Goal: Information Seeking & Learning: Learn about a topic

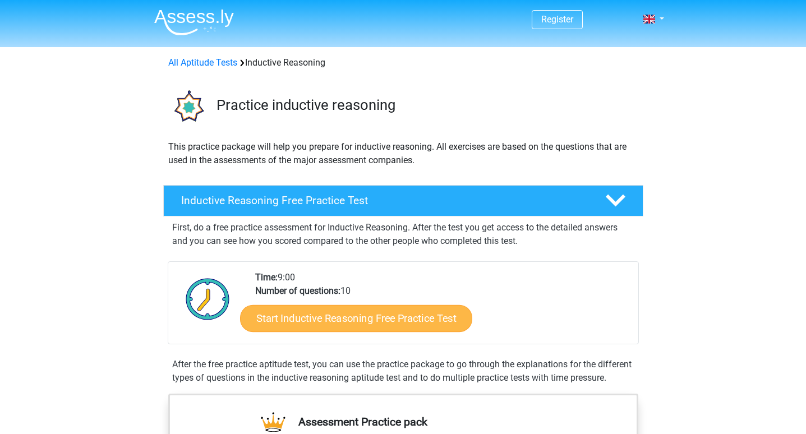
click at [347, 314] on link "Start Inductive Reasoning Free Practice Test" at bounding box center [356, 318] width 232 height 27
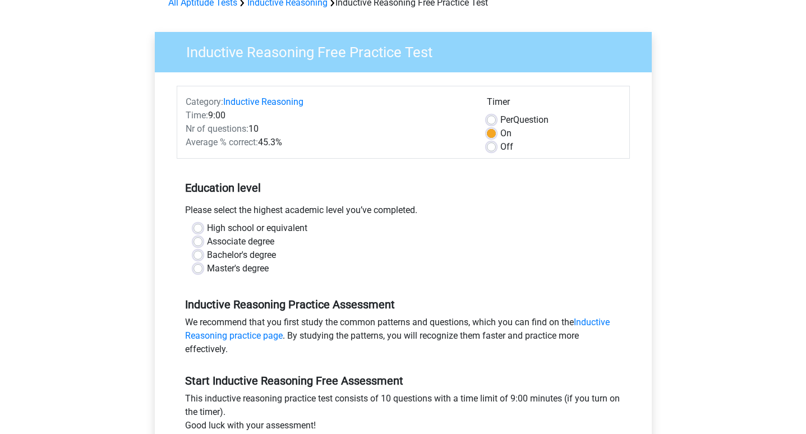
scroll to position [95, 0]
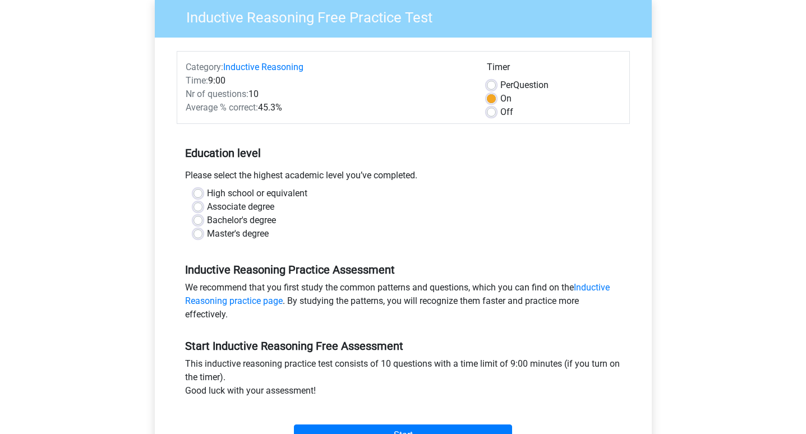
click at [258, 222] on label "Bachelor's degree" at bounding box center [241, 220] width 69 height 13
click at [203, 222] on input "Bachelor's degree" at bounding box center [198, 219] width 9 height 11
radio input "true"
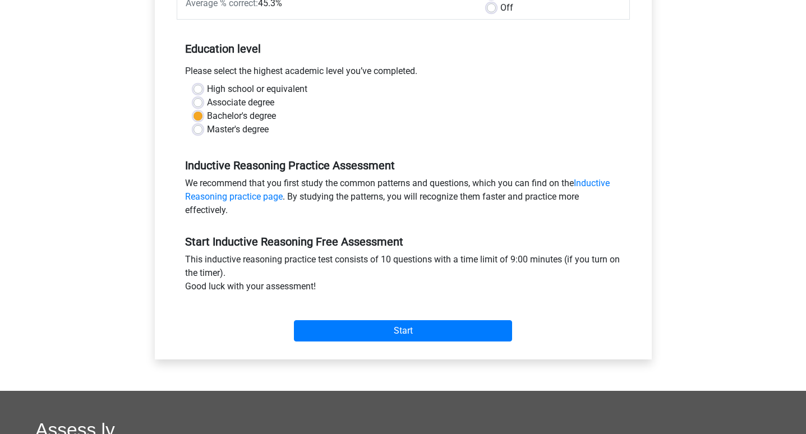
scroll to position [208, 0]
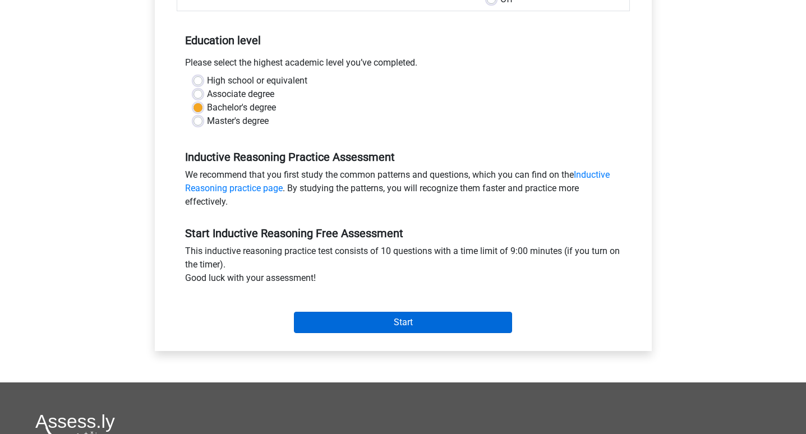
click at [361, 316] on input "Start" at bounding box center [403, 322] width 218 height 21
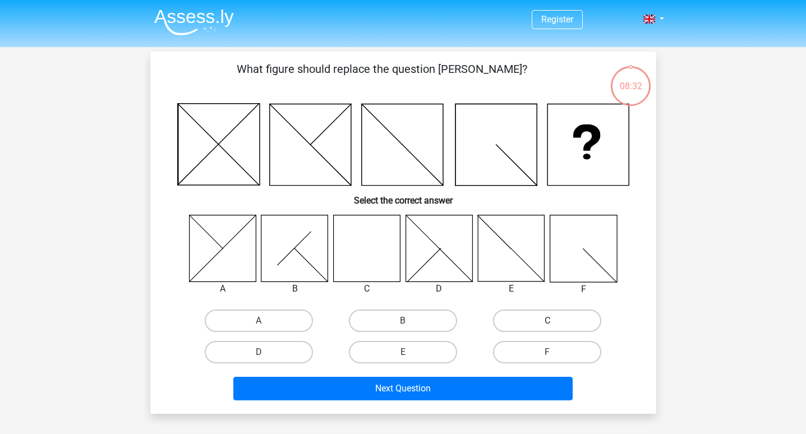
click at [554, 320] on label "C" at bounding box center [547, 321] width 108 height 22
click at [554, 321] on input "C" at bounding box center [551, 324] width 7 height 7
radio input "true"
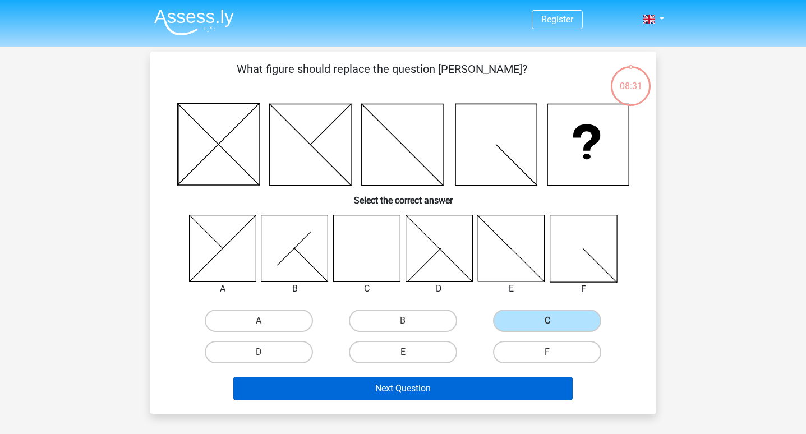
click at [465, 388] on button "Next Question" at bounding box center [402, 389] width 339 height 24
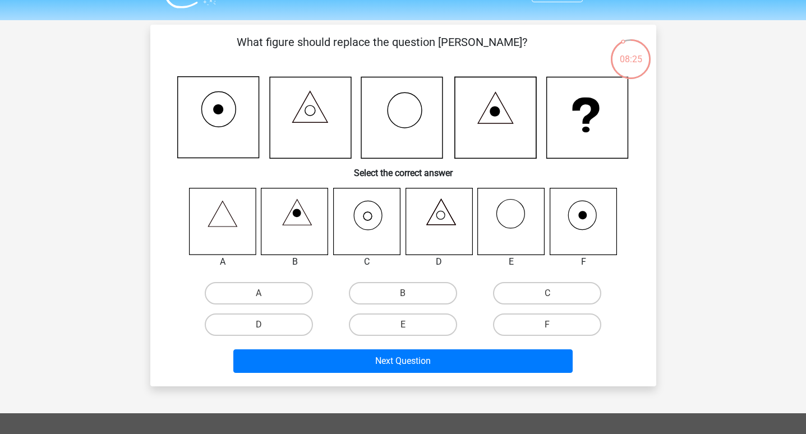
scroll to position [13, 0]
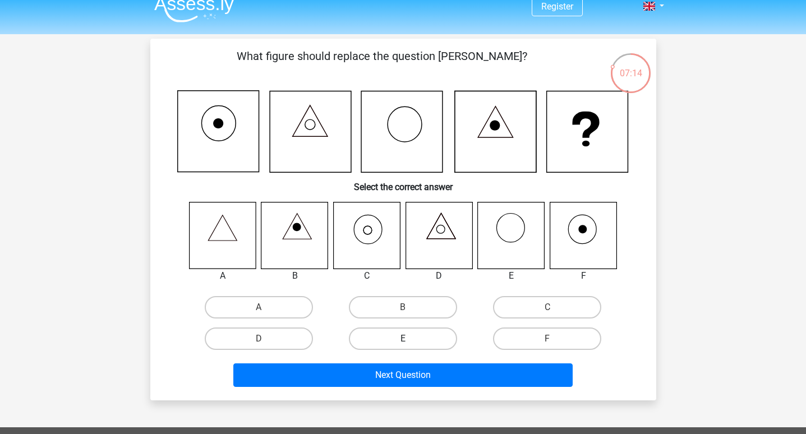
click at [423, 340] on label "E" at bounding box center [403, 339] width 108 height 22
click at [410, 340] on input "E" at bounding box center [406, 342] width 7 height 7
radio input "true"
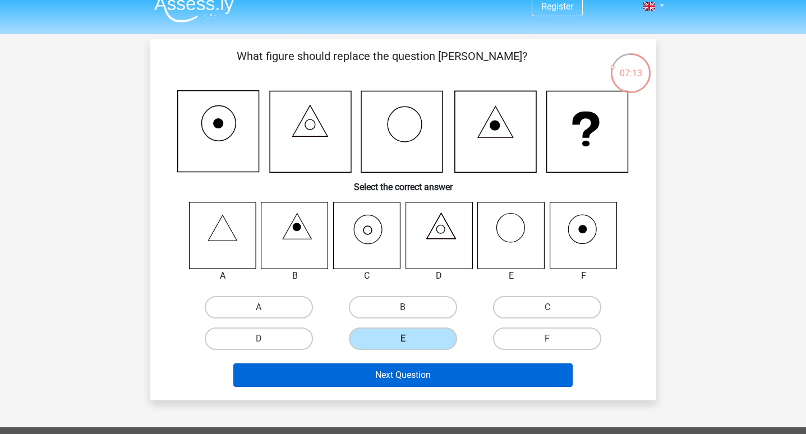
click at [425, 378] on button "Next Question" at bounding box center [402, 376] width 339 height 24
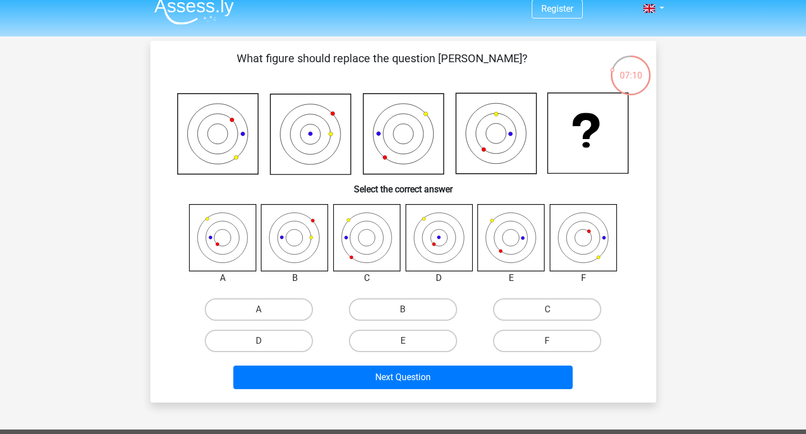
scroll to position [0, 0]
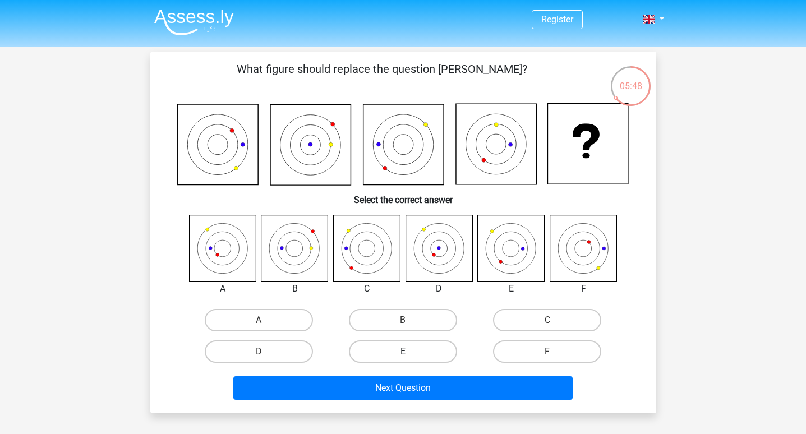
click at [419, 347] on label "E" at bounding box center [403, 352] width 108 height 22
click at [410, 352] on input "E" at bounding box center [406, 355] width 7 height 7
radio input "true"
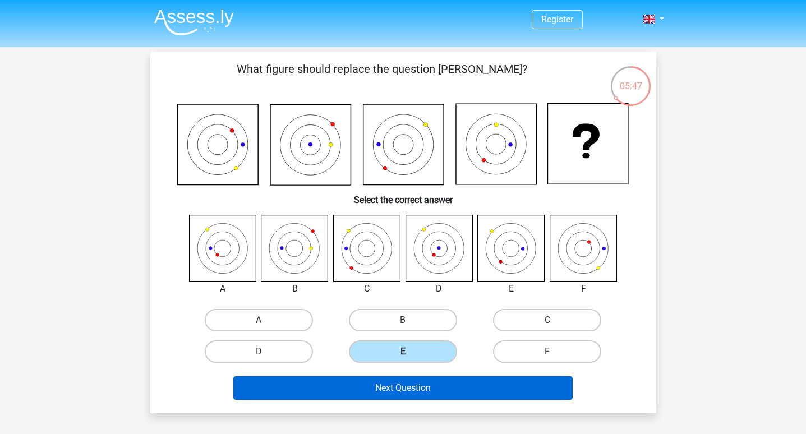
click at [411, 393] on button "Next Question" at bounding box center [402, 388] width 339 height 24
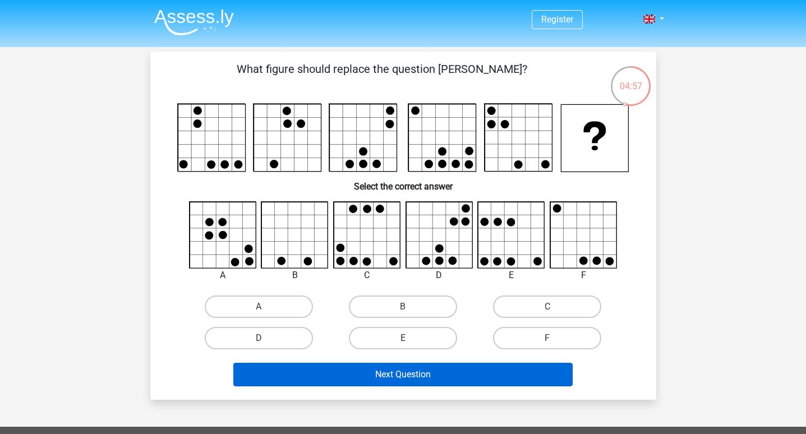
click at [456, 382] on button "Next Question" at bounding box center [402, 375] width 339 height 24
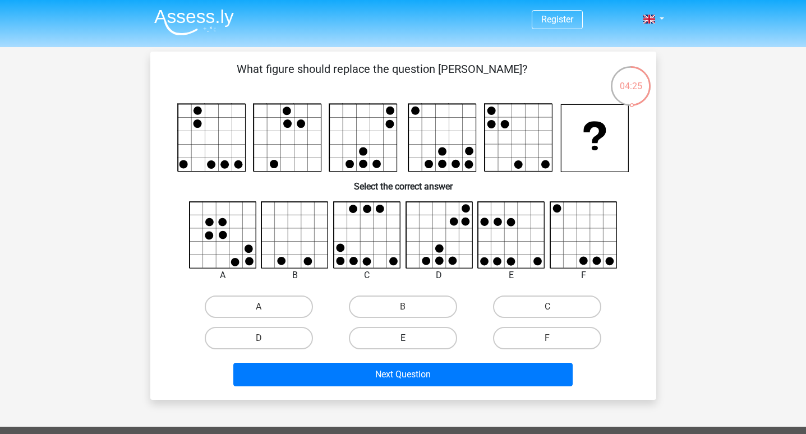
click at [421, 342] on label "E" at bounding box center [403, 338] width 108 height 22
click at [410, 342] on input "E" at bounding box center [406, 341] width 7 height 7
radio input "true"
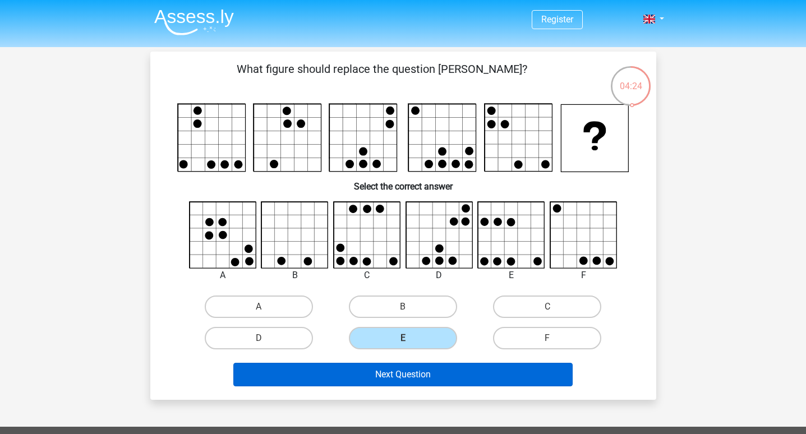
click at [424, 366] on button "Next Question" at bounding box center [402, 375] width 339 height 24
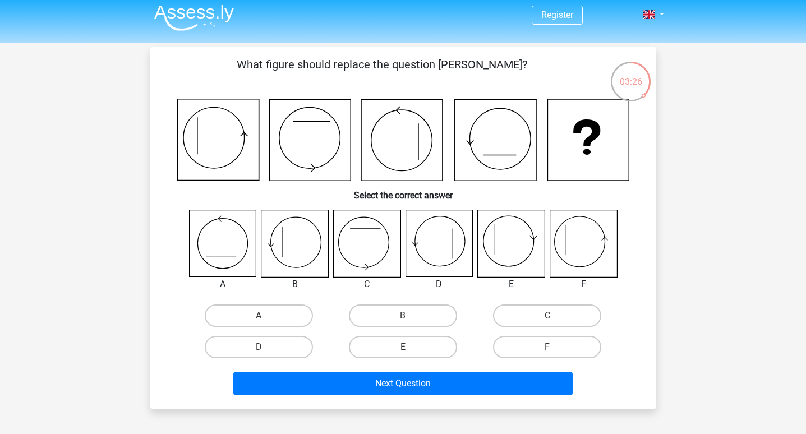
scroll to position [5, 0]
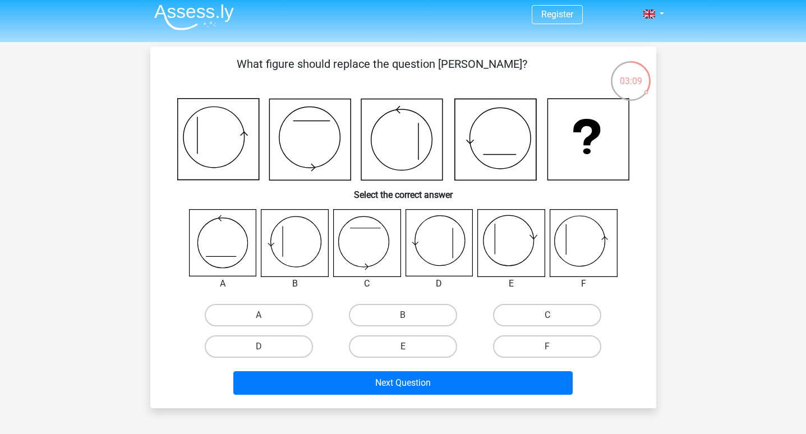
click at [572, 242] on icon at bounding box center [583, 243] width 67 height 67
click at [544, 355] on label "F" at bounding box center [547, 347] width 108 height 22
click at [548, 354] on input "F" at bounding box center [551, 350] width 7 height 7
radio input "true"
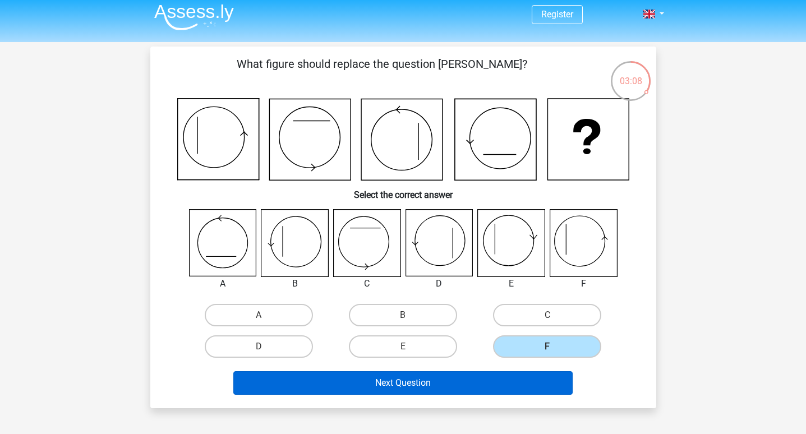
click at [524, 376] on button "Next Question" at bounding box center [402, 383] width 339 height 24
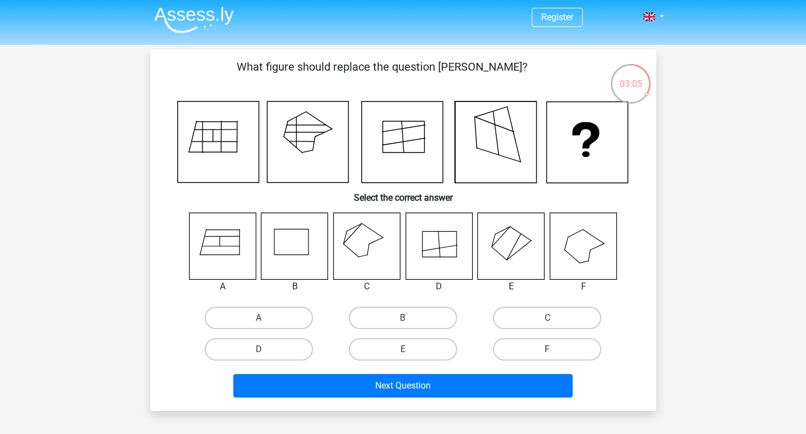
scroll to position [0, 0]
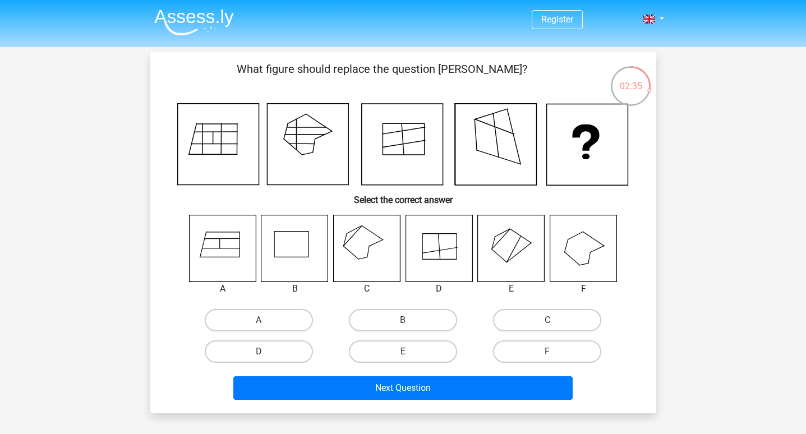
click at [261, 356] on input "D" at bounding box center [262, 355] width 7 height 7
radio input "true"
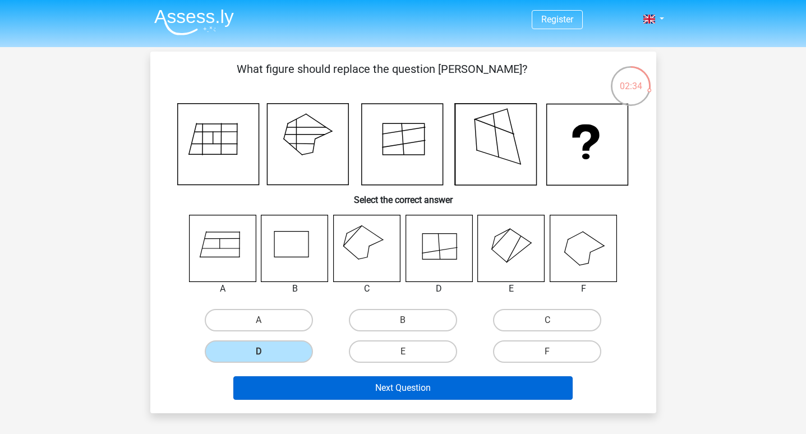
click at [325, 383] on button "Next Question" at bounding box center [402, 388] width 339 height 24
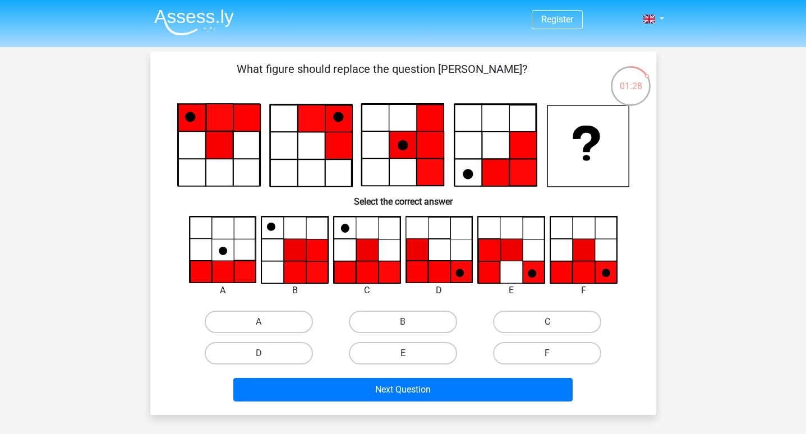
click at [555, 354] on label "F" at bounding box center [547, 353] width 108 height 22
click at [555, 354] on input "F" at bounding box center [551, 356] width 7 height 7
radio input "true"
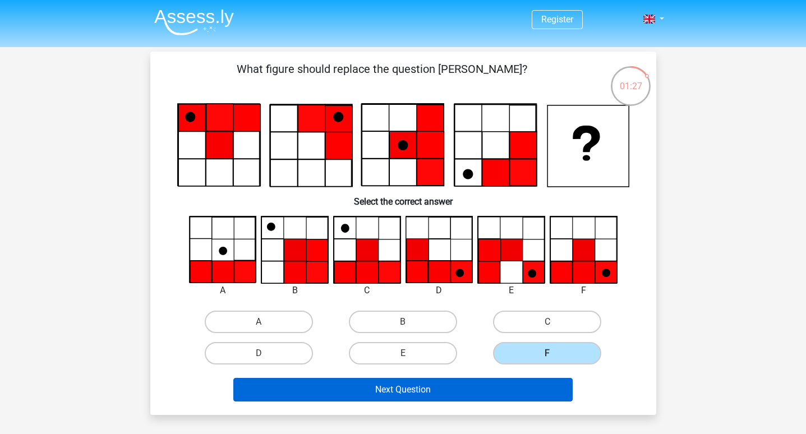
click at [494, 392] on button "Next Question" at bounding box center [402, 390] width 339 height 24
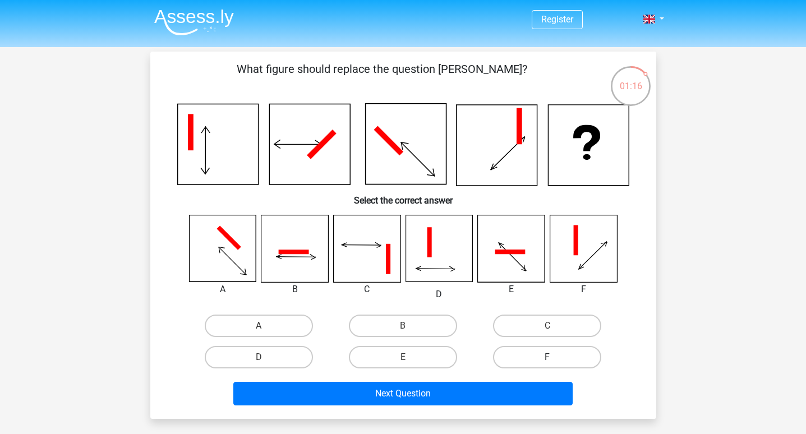
click at [555, 357] on label "F" at bounding box center [547, 357] width 108 height 22
click at [555, 357] on input "F" at bounding box center [551, 360] width 7 height 7
radio input "true"
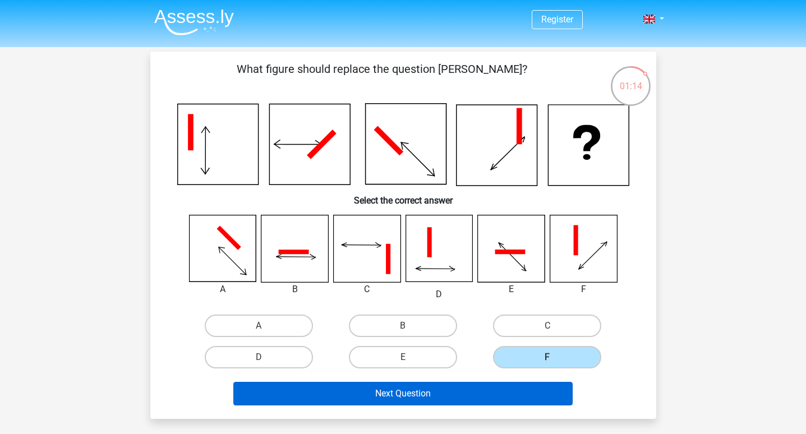
click at [460, 391] on button "Next Question" at bounding box center [402, 394] width 339 height 24
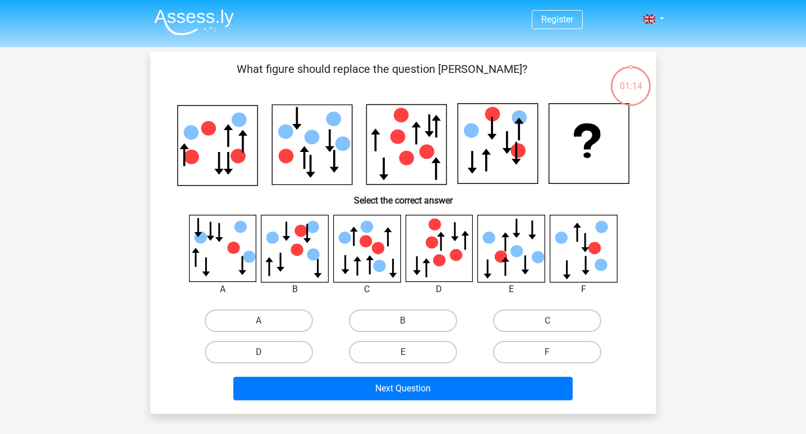
scroll to position [52, 0]
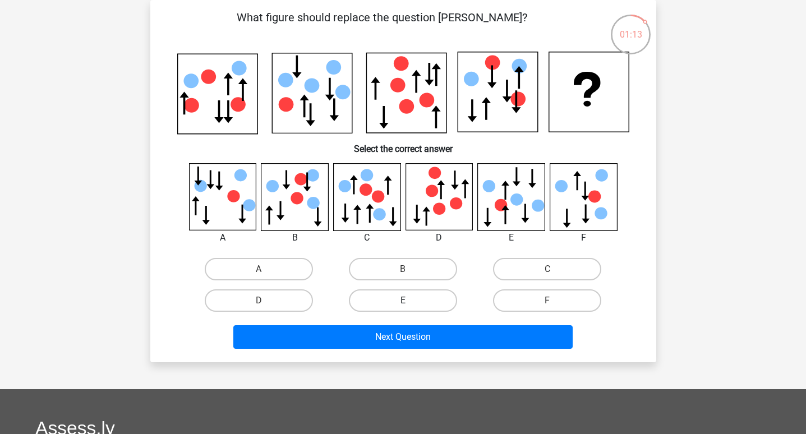
click at [420, 293] on label "E" at bounding box center [403, 301] width 108 height 22
click at [410, 301] on input "E" at bounding box center [406, 304] width 7 height 7
radio input "true"
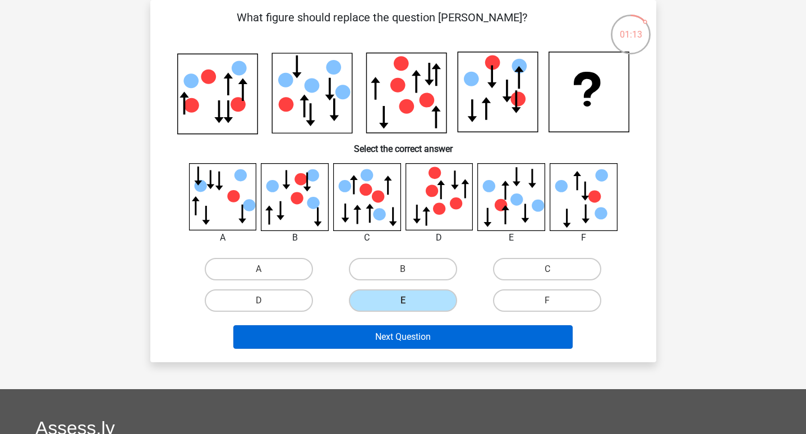
click at [420, 340] on button "Next Question" at bounding box center [402, 337] width 339 height 24
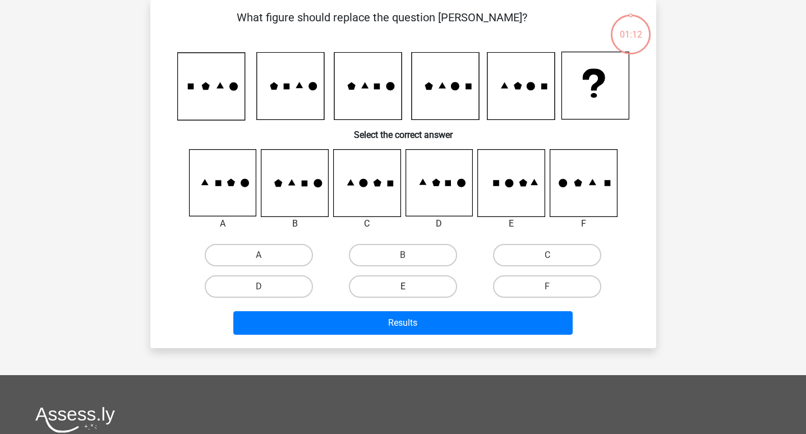
click at [429, 284] on label "E" at bounding box center [403, 286] width 108 height 22
click at [410, 287] on input "E" at bounding box center [406, 290] width 7 height 7
radio input "true"
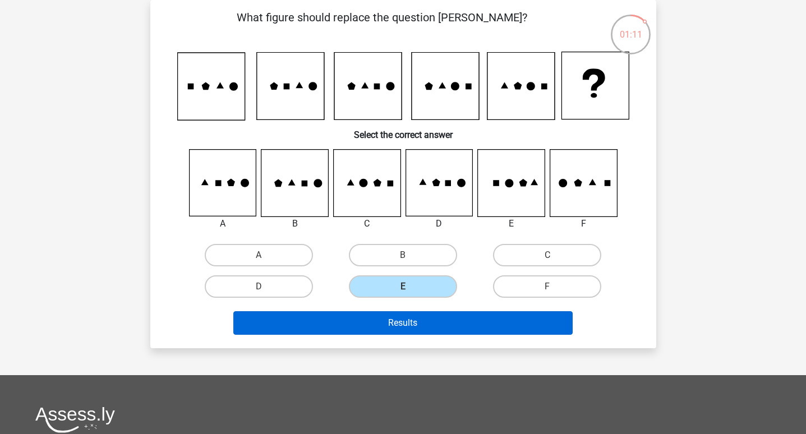
click at [429, 318] on button "Results" at bounding box center [402, 323] width 339 height 24
